Goal: Information Seeking & Learning: Learn about a topic

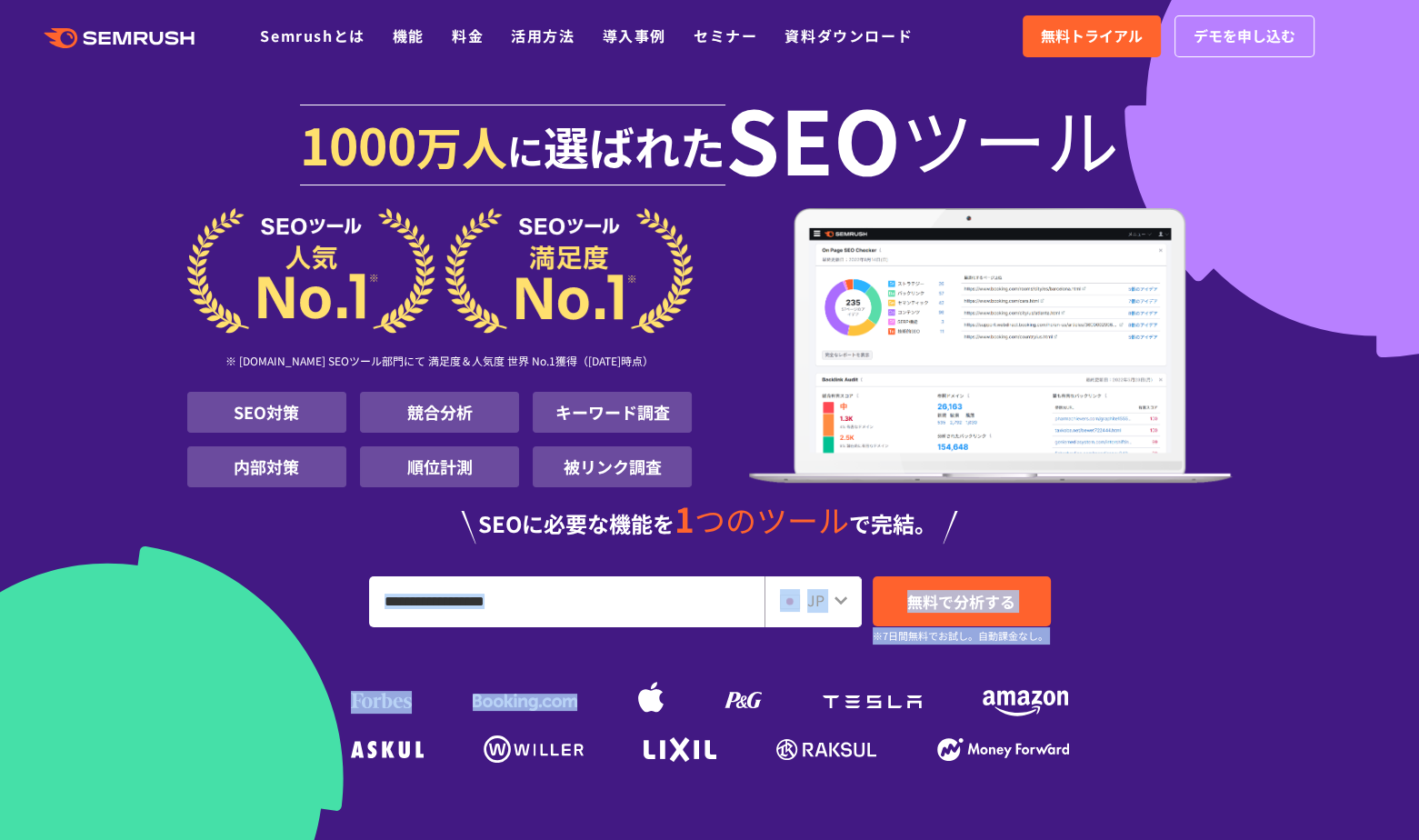
drag, startPoint x: 444, startPoint y: 636, endPoint x: 459, endPoint y: 602, distance: 37.2
click at [459, 602] on div "[DATE] 万人 に 選ばれた SEO ツール ※ [DOMAIN_NAME] SEOツール部門にて 満足度＆人気度 世界 No.1獲得（[DATE]時点）…" at bounding box center [710, 430] width 1045 height 678
click at [459, 602] on input "URL、キーワードを入力してください" at bounding box center [566, 602] width 393 height 49
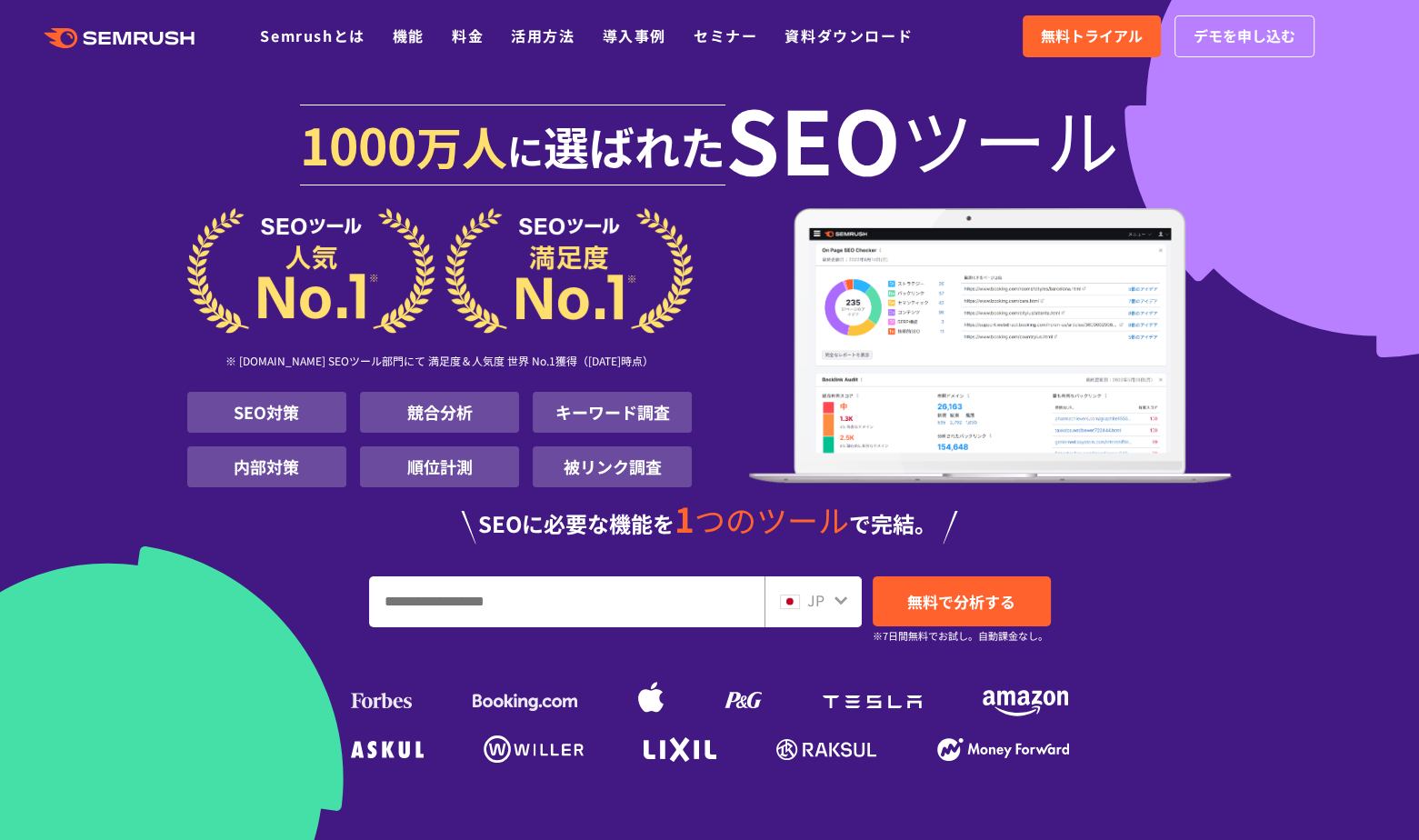
click at [834, 599] on icon at bounding box center [840, 600] width 15 height 15
click at [841, 598] on icon at bounding box center [840, 600] width 15 height 15
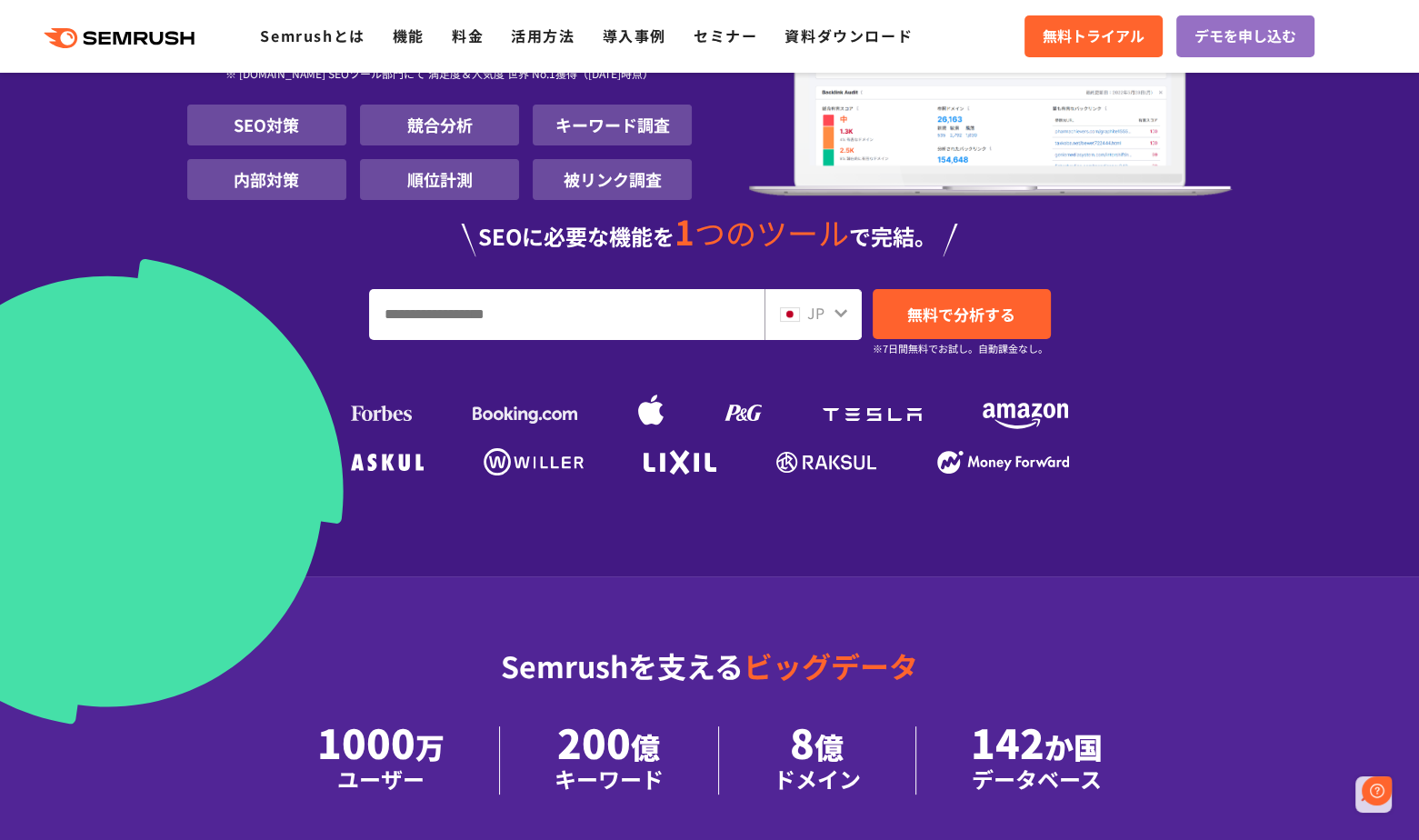
scroll to position [223, 0]
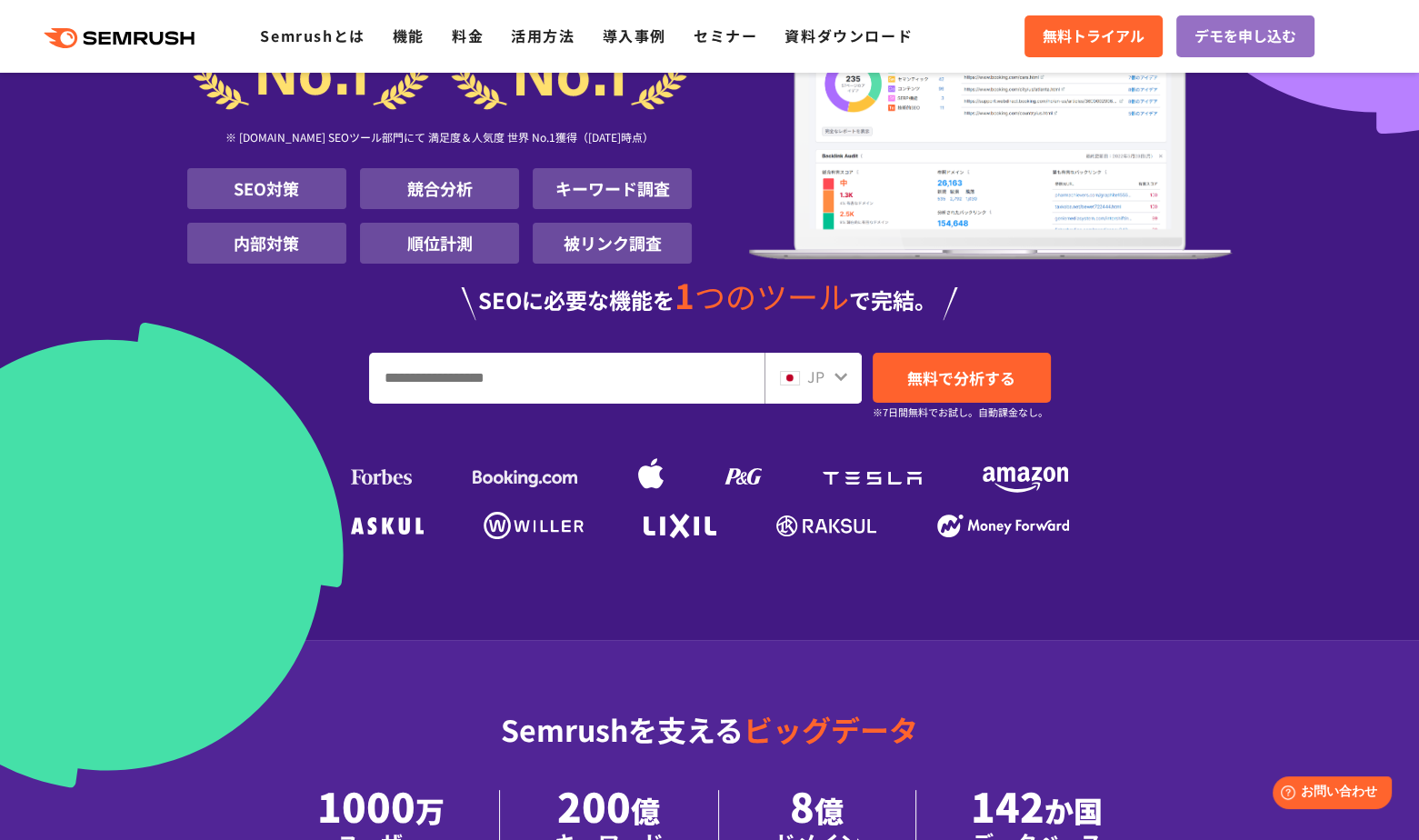
click at [516, 383] on input "URL、キーワードを入力してください" at bounding box center [566, 378] width 393 height 49
type input "*"
type input "********"
click at [925, 389] on link "無料で分析する" at bounding box center [962, 377] width 178 height 50
